Goal: Check status

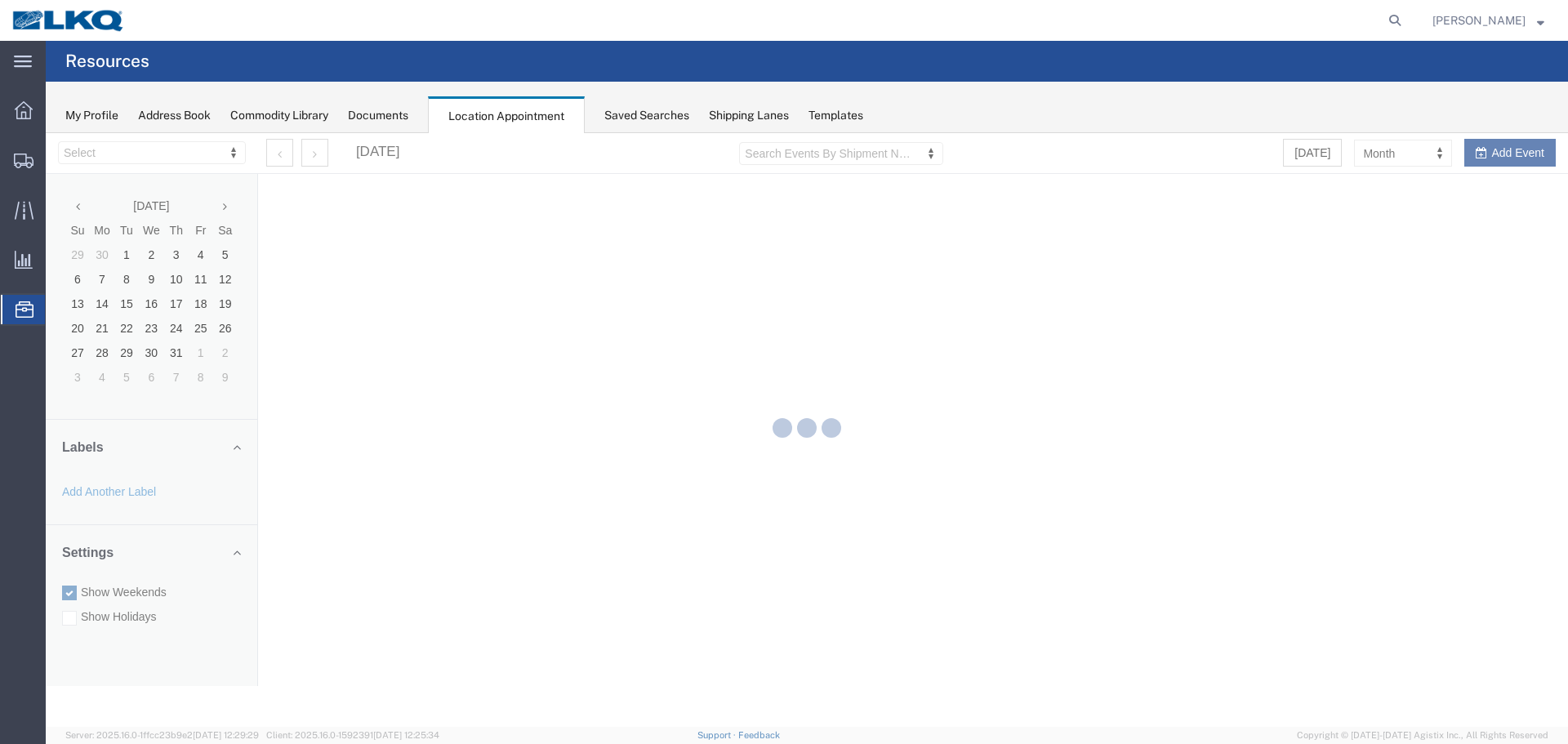
select select "28018"
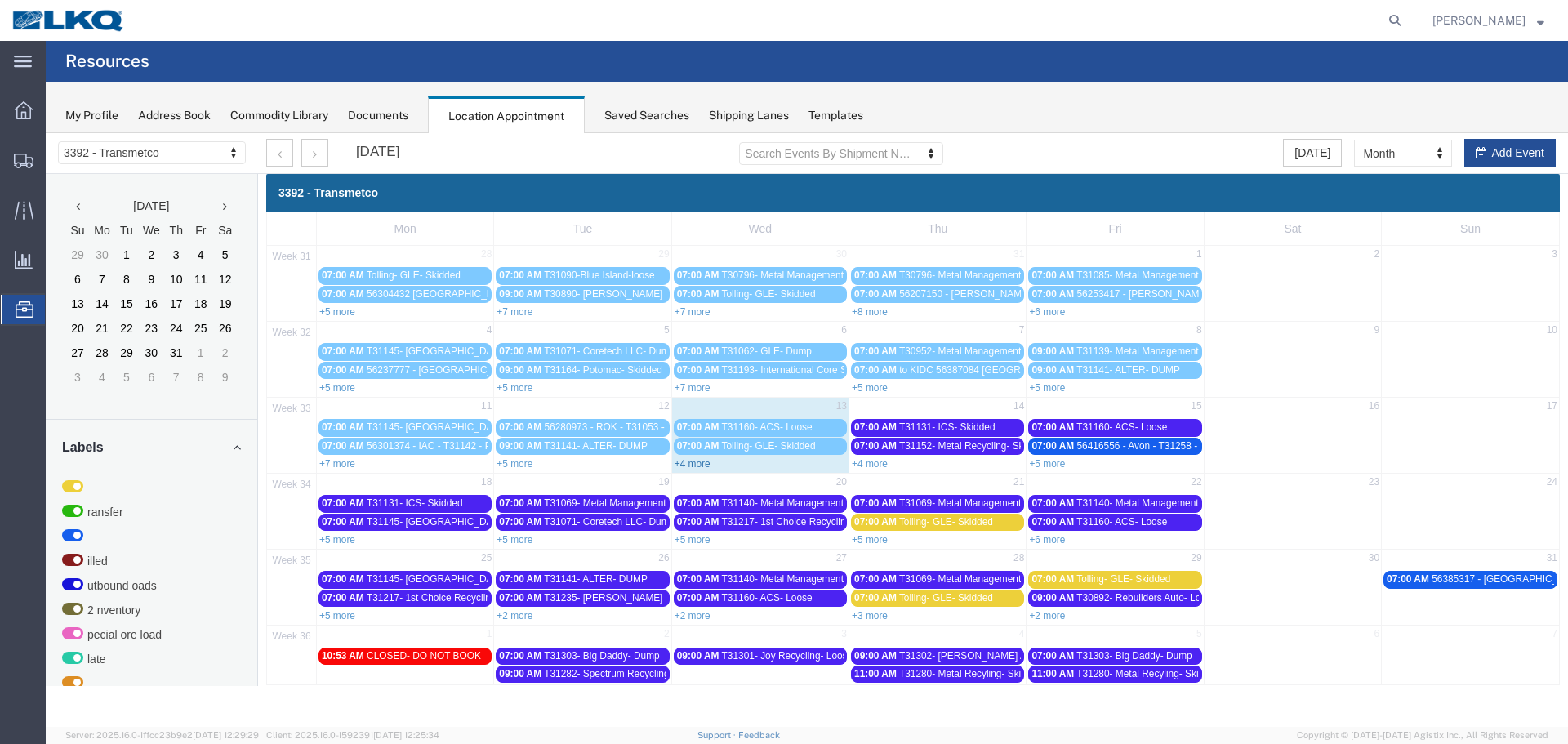
click at [692, 463] on link "+4 more" at bounding box center [692, 464] width 36 height 12
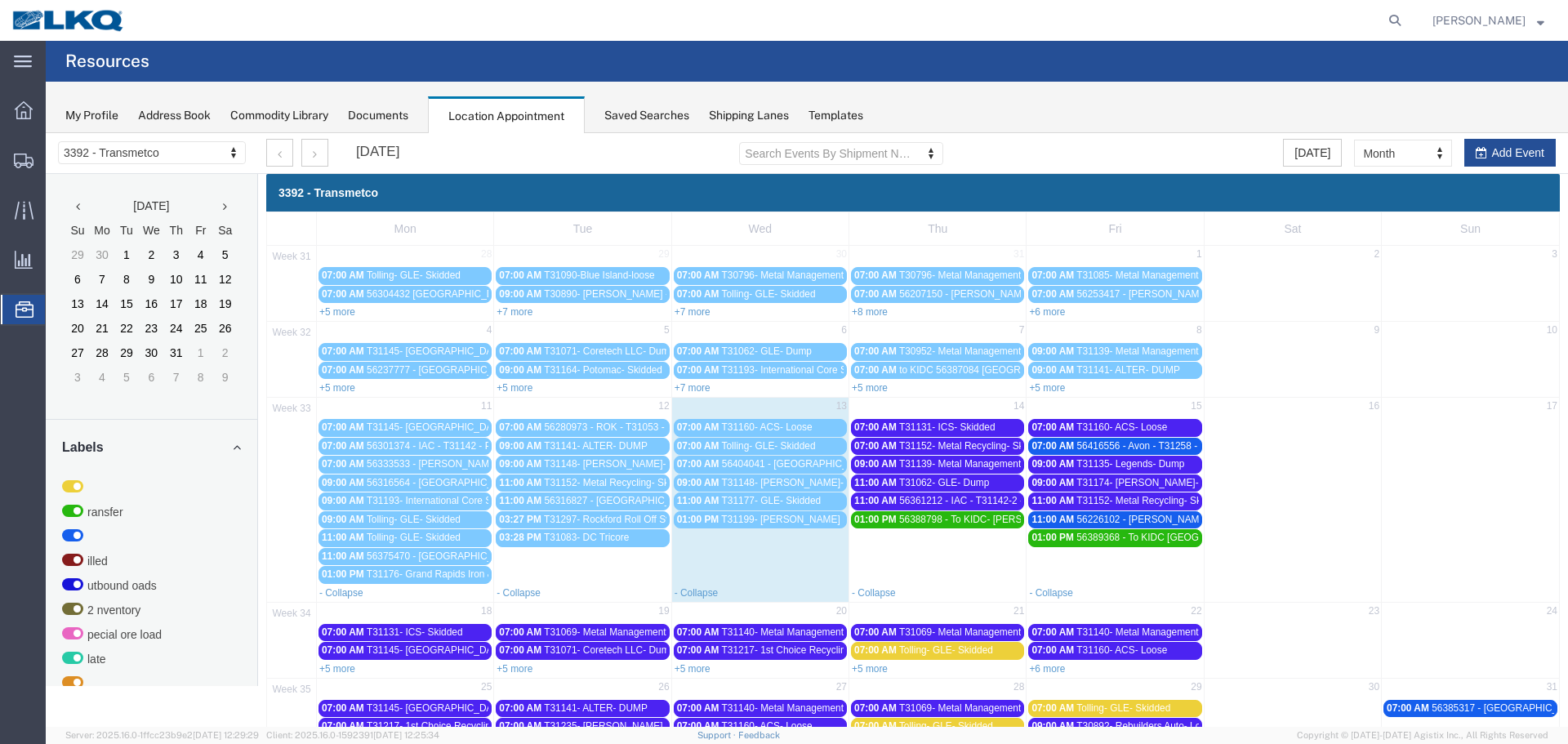
click at [975, 461] on span "T31139- Metal Management- Dump" at bounding box center [976, 464] width 154 height 12
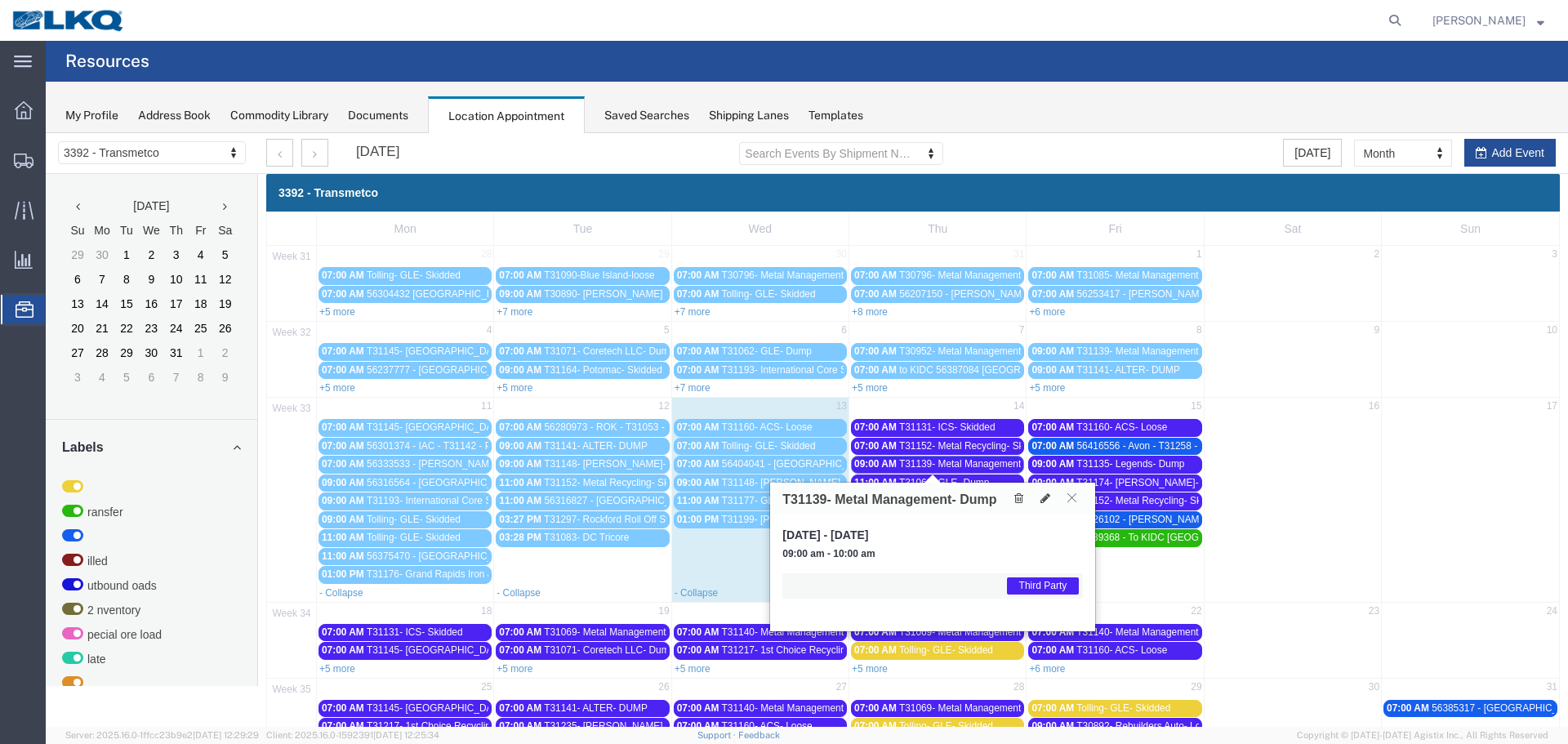
click at [1071, 499] on icon at bounding box center [1071, 498] width 9 height 10
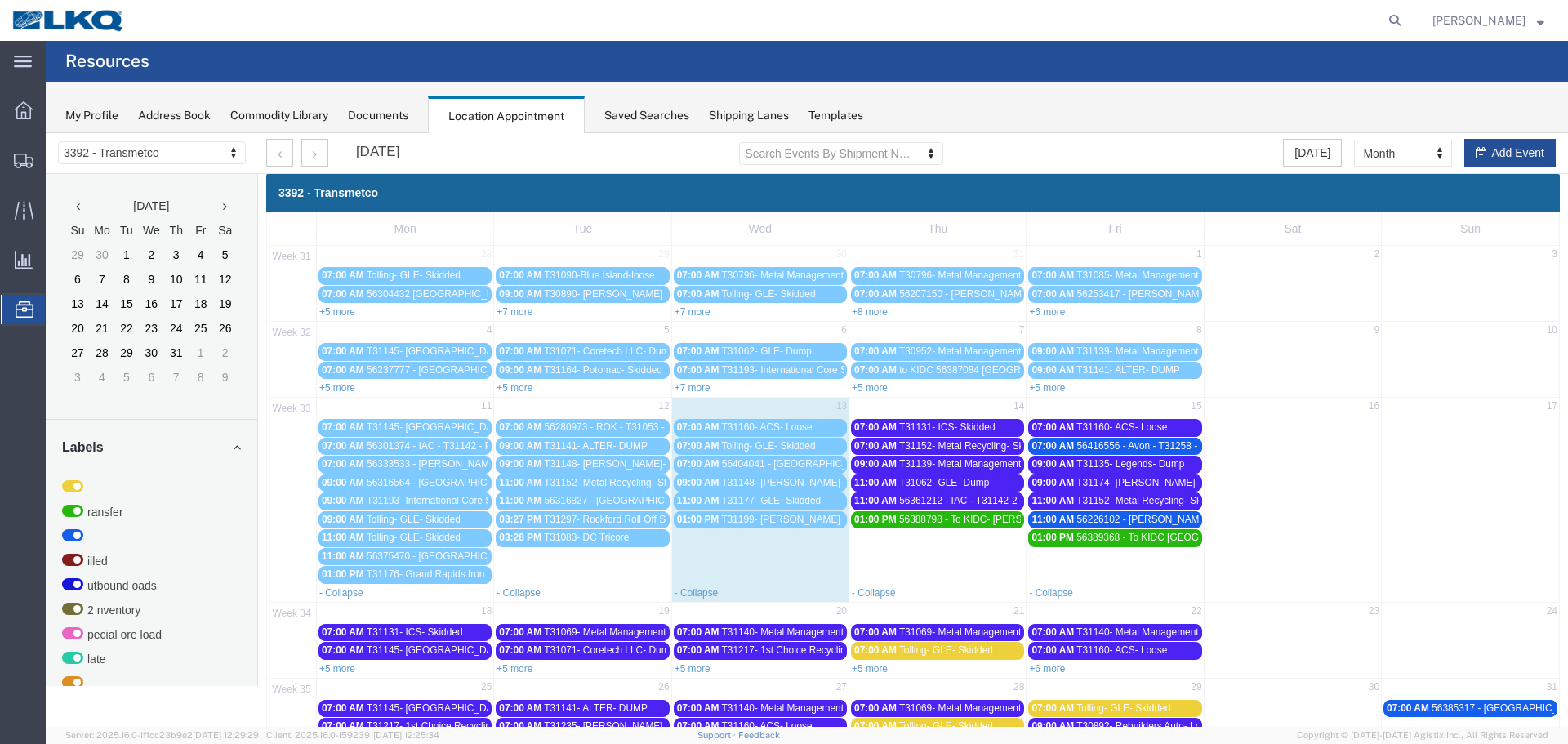
click at [975, 497] on span "56361212 - IAC - T31142-2 - Palletized" at bounding box center [984, 500] width 169 height 12
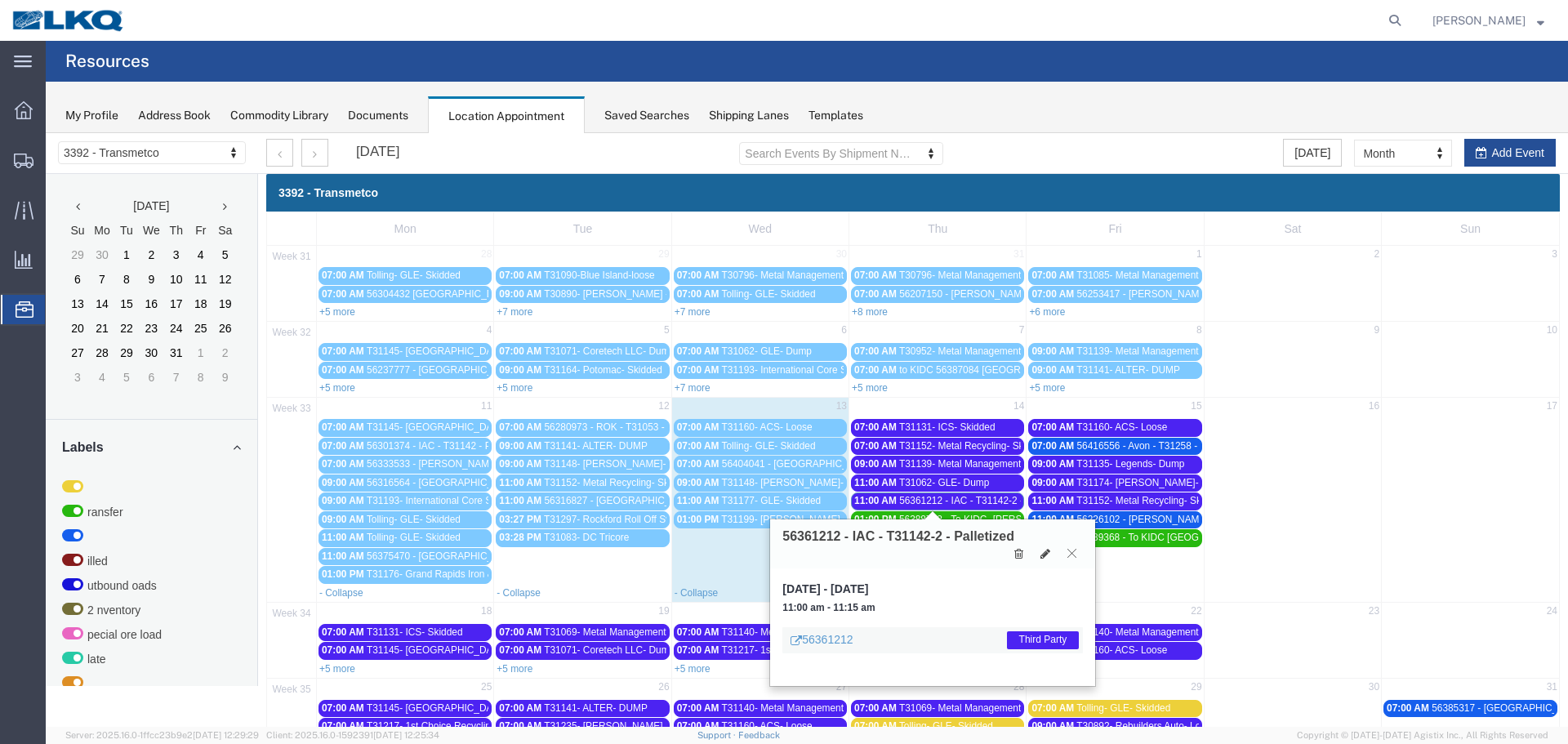
click at [1067, 551] on icon at bounding box center [1071, 552] width 9 height 10
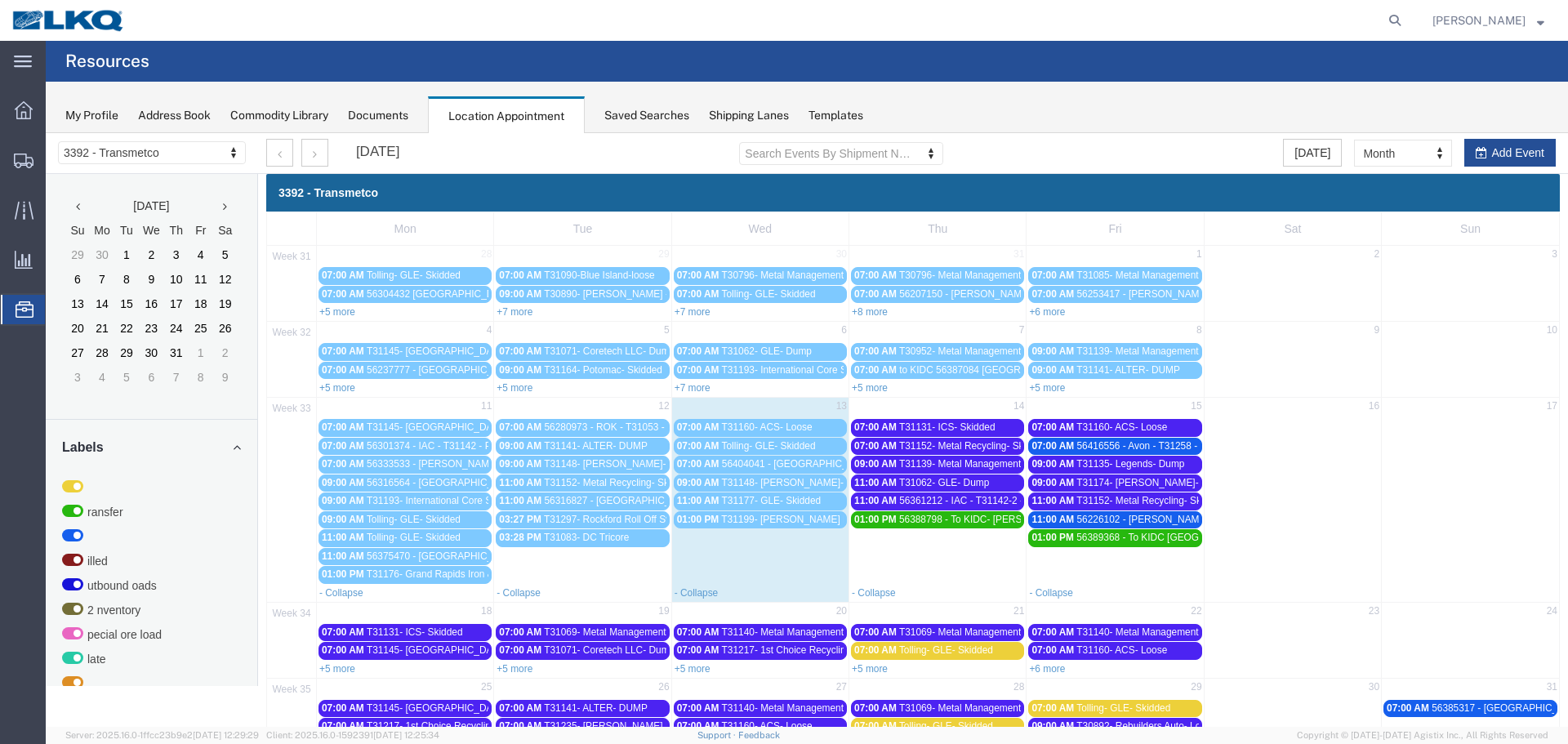
click at [979, 460] on span "T31139- Metal Management- Dump" at bounding box center [976, 464] width 154 height 12
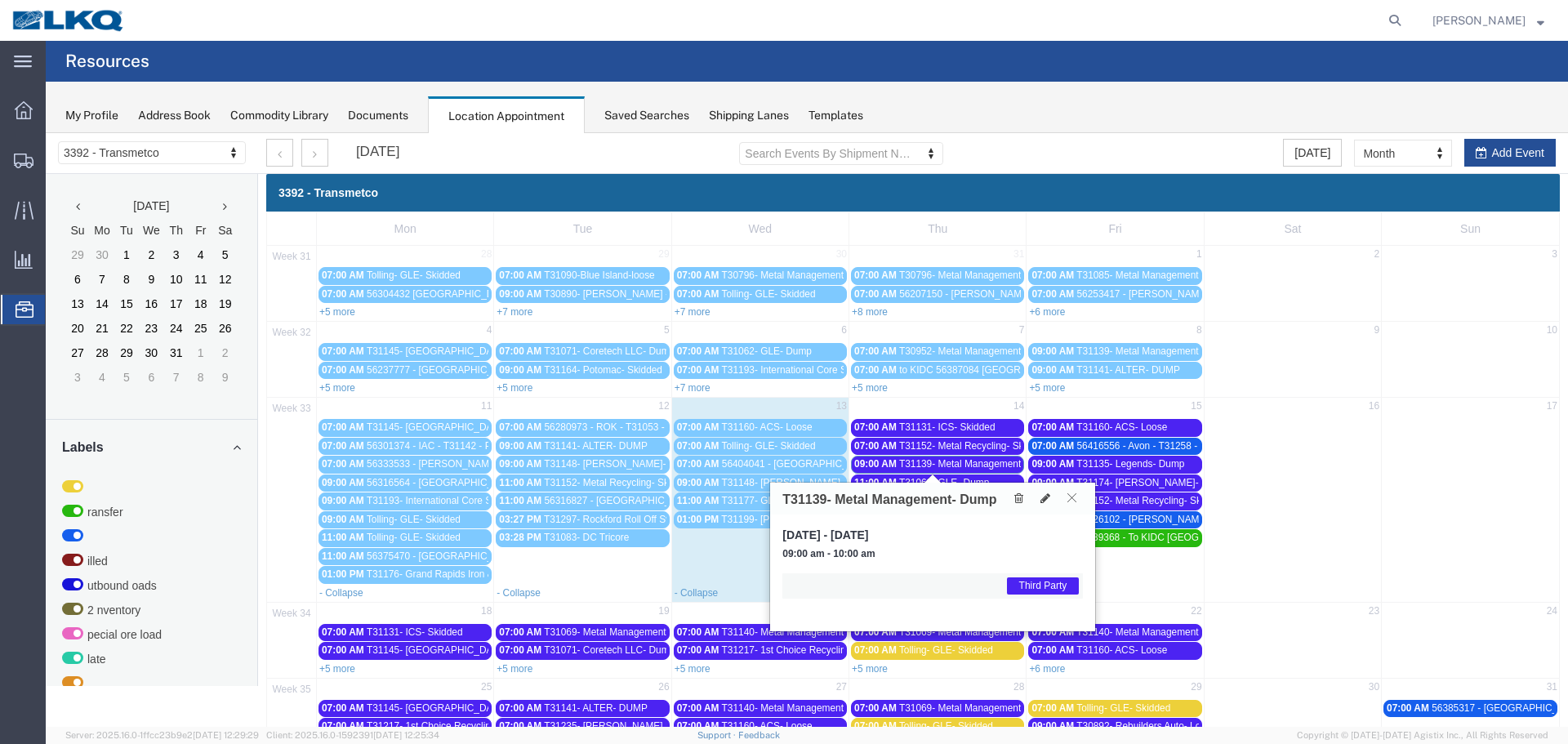
click at [1073, 498] on icon at bounding box center [1071, 498] width 9 height 10
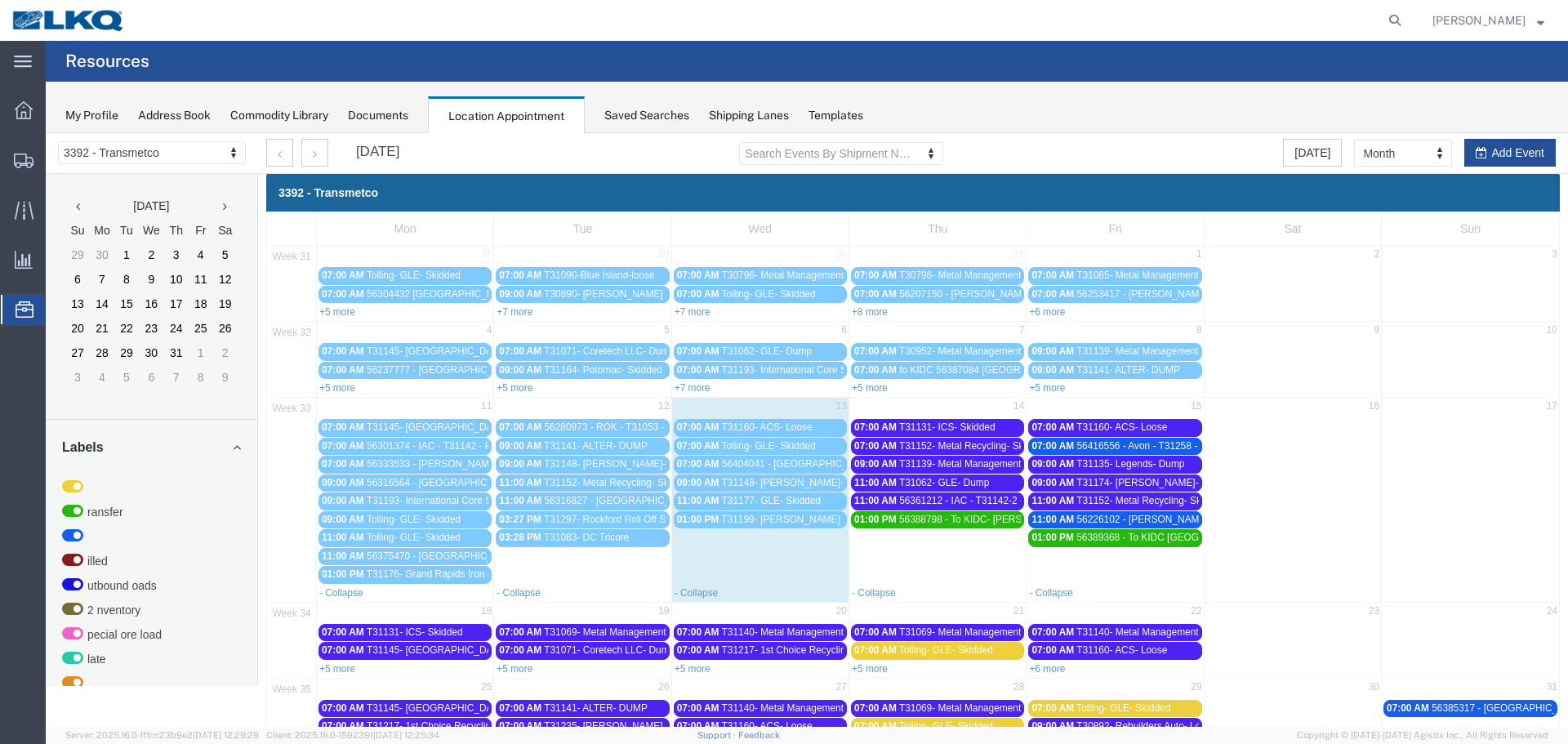
click at [992, 446] on span "T31152- Metal Recycling- Skidded" at bounding box center [973, 446] width 148 height 12
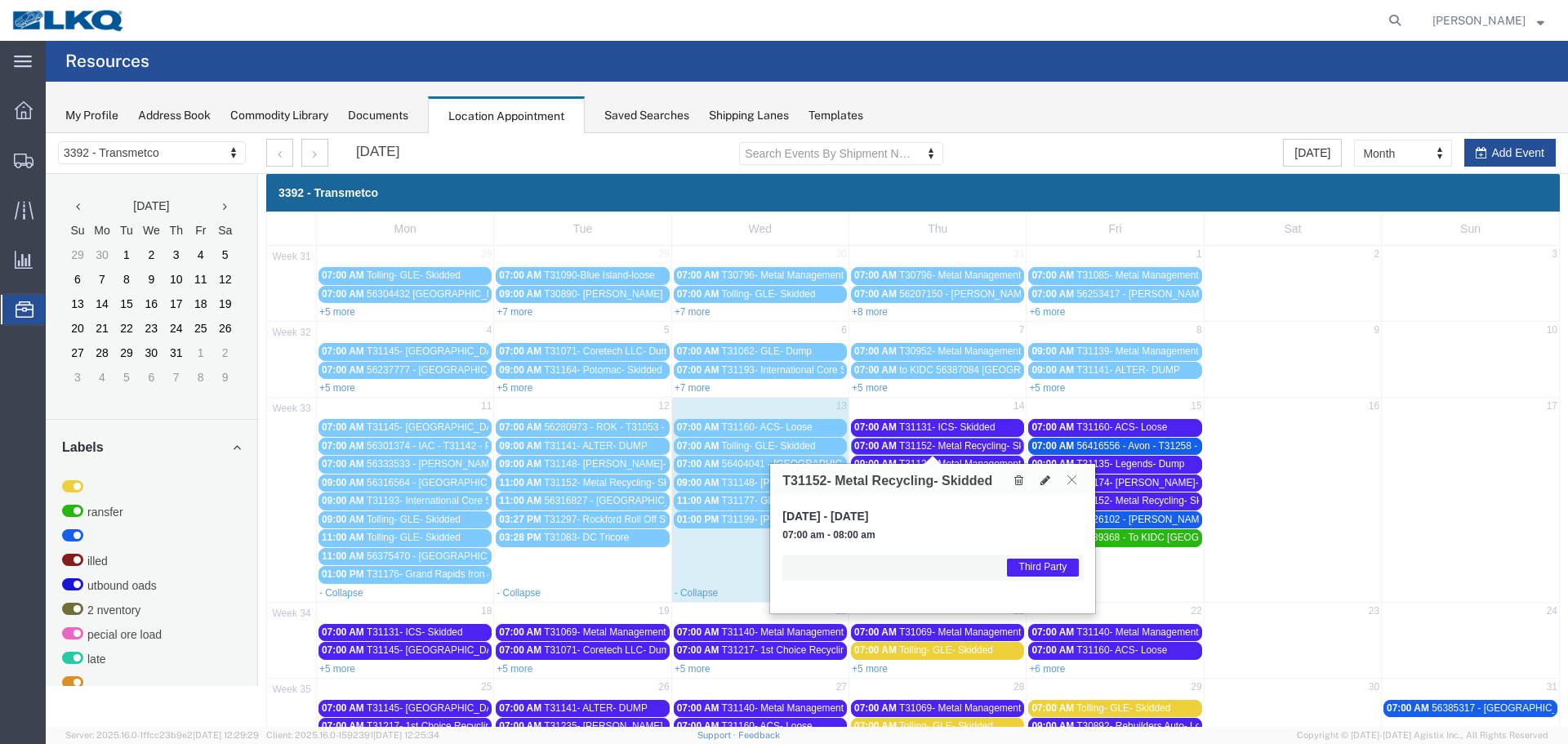
click at [1068, 482] on icon at bounding box center [1071, 479] width 9 height 10
